Goal: Use online tool/utility: Utilize a website feature to perform a specific function

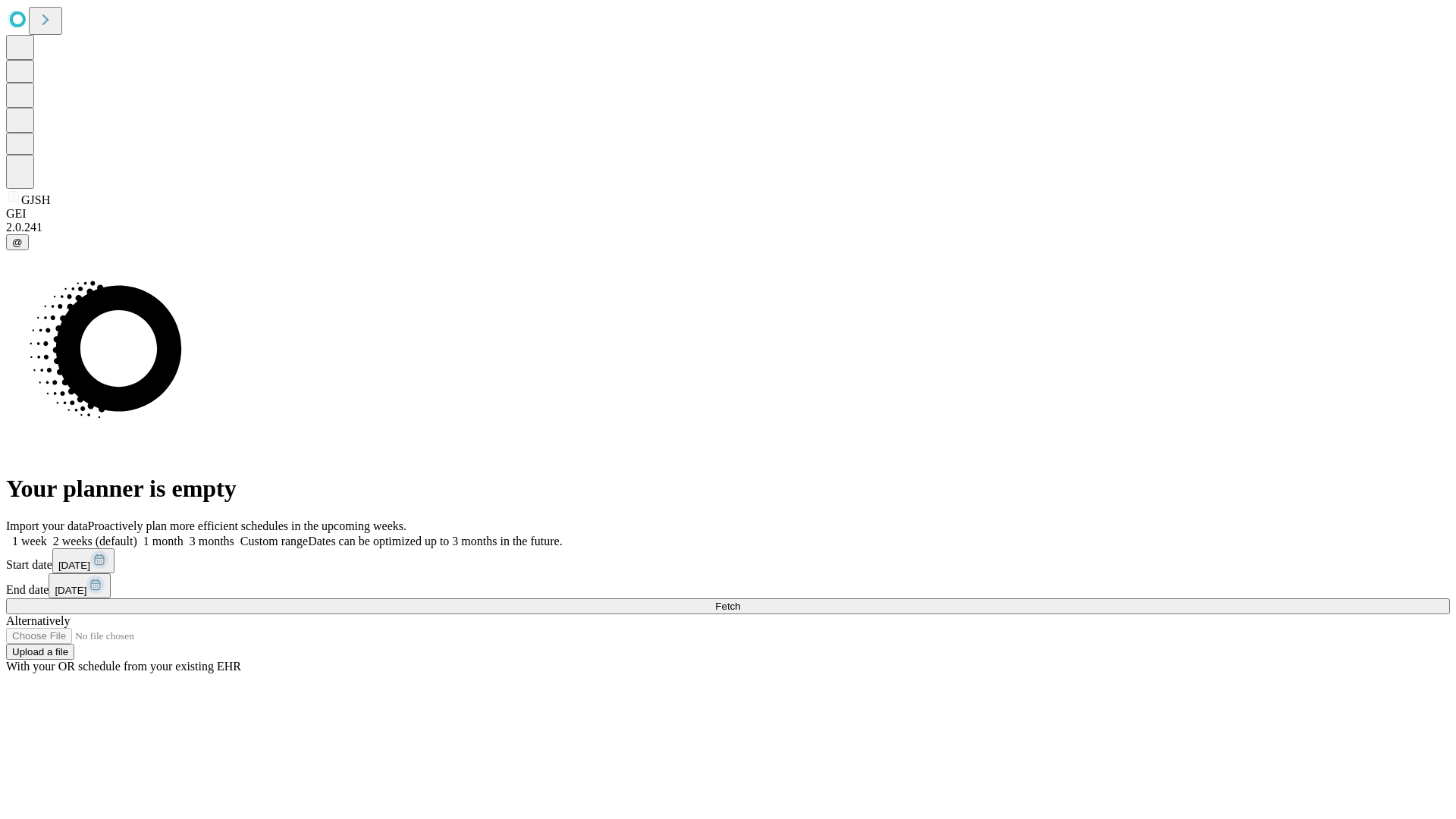
click at [741, 601] on span "Fetch" at bounding box center [728, 606] width 25 height 12
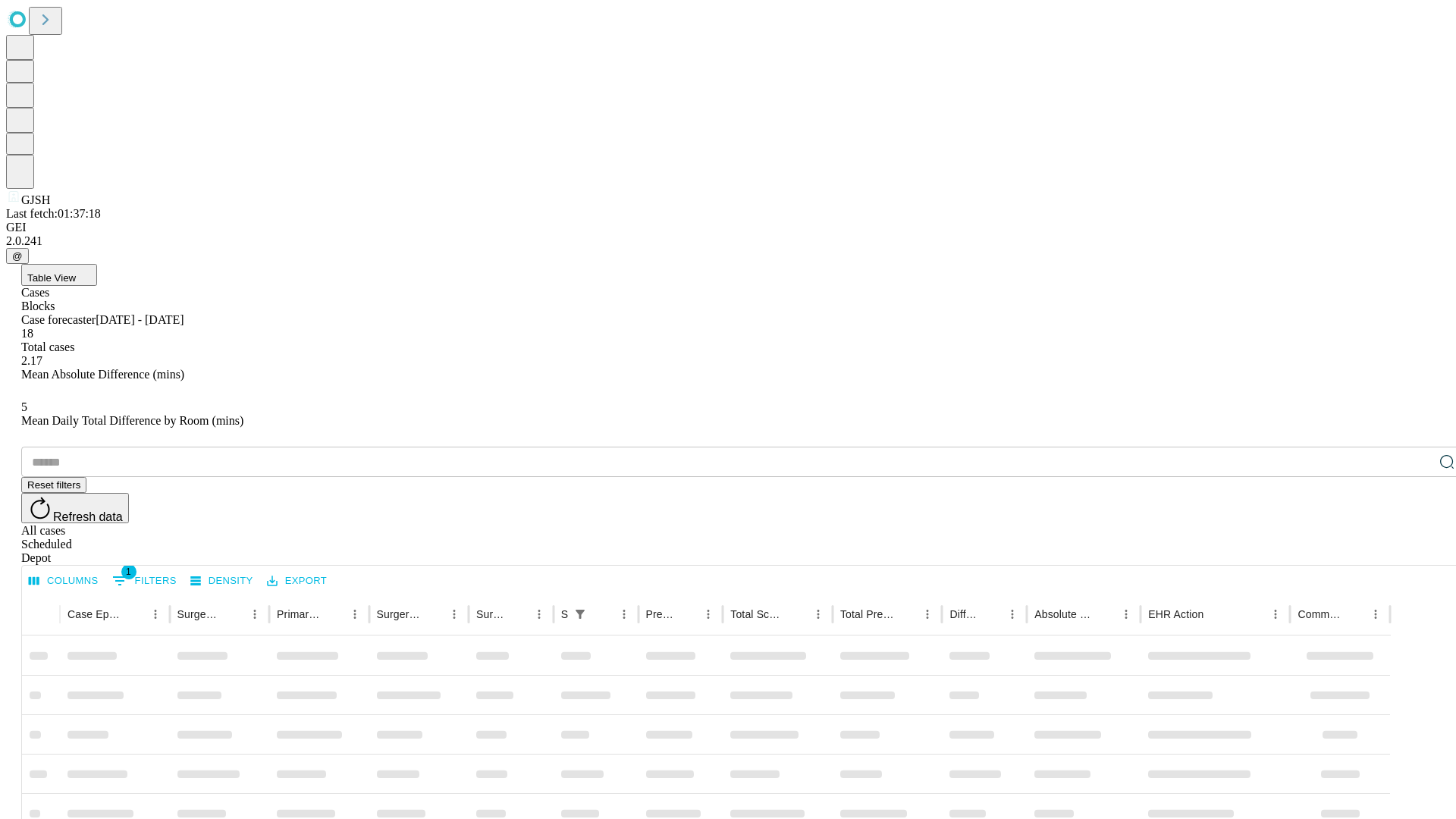
click at [76, 272] on span "Table View" at bounding box center [52, 277] width 48 height 12
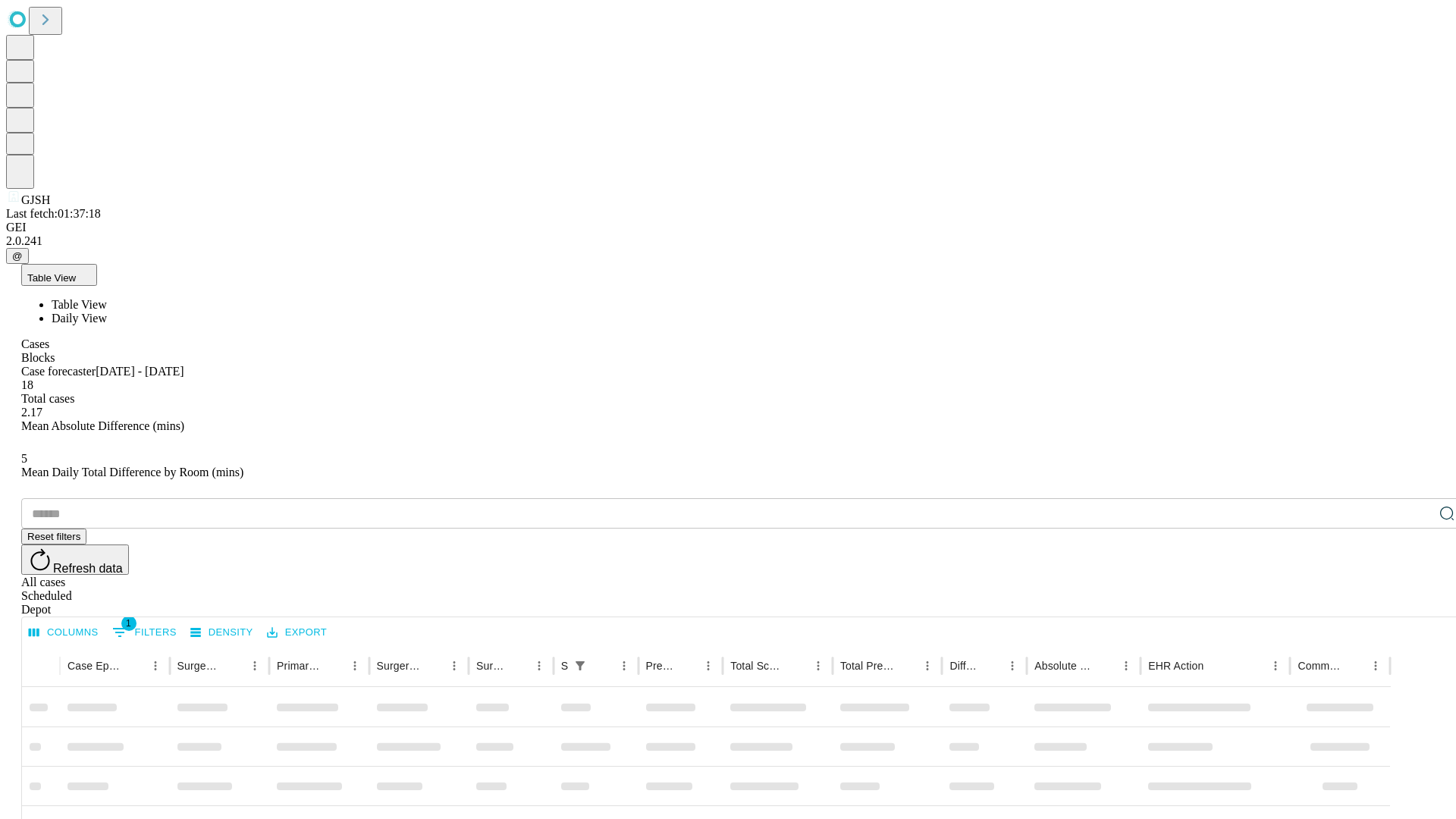
click at [107, 312] on span "Daily View" at bounding box center [80, 318] width 55 height 13
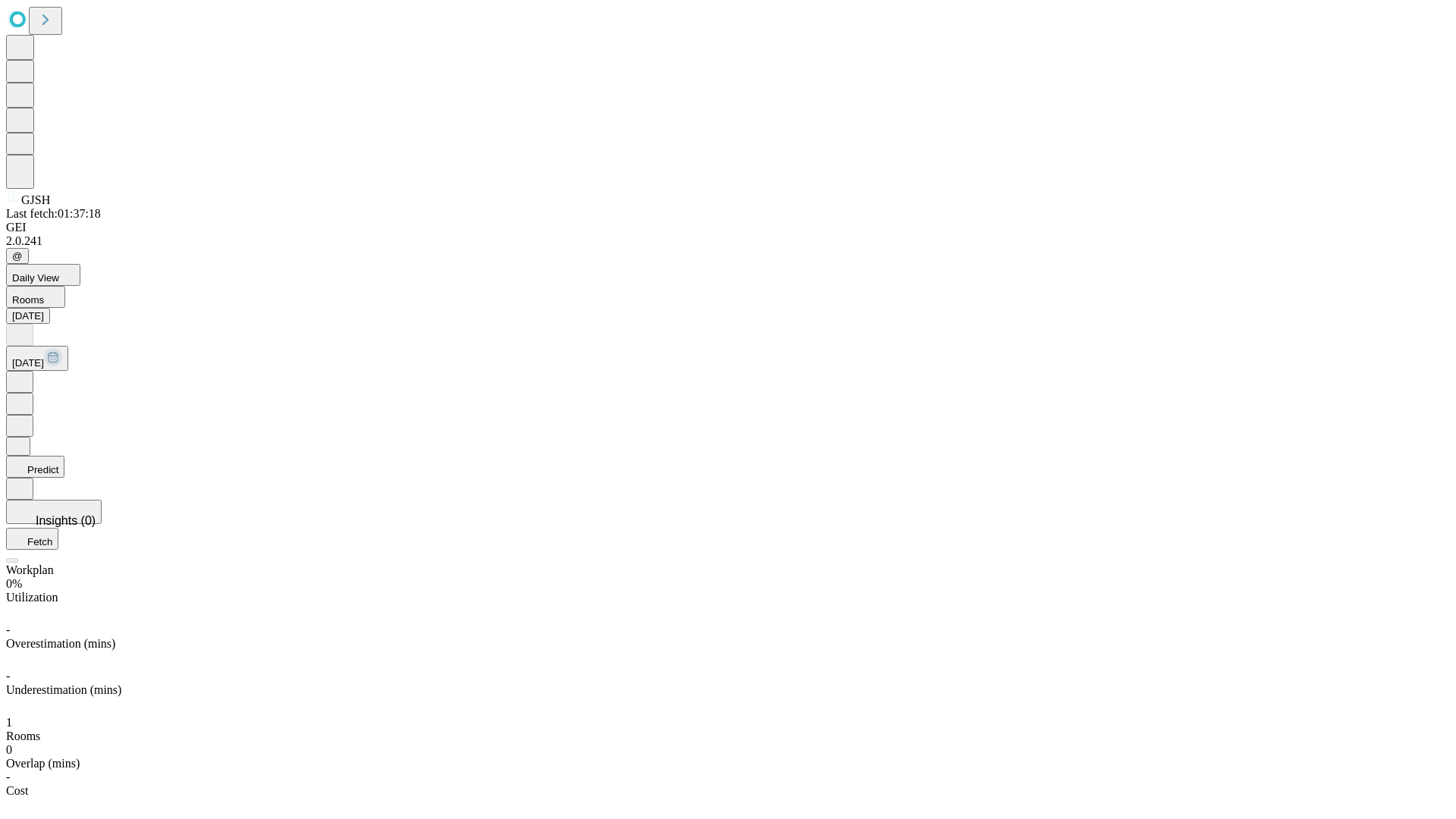
click at [64, 456] on button "Predict" at bounding box center [35, 467] width 58 height 22
